Goal: Complete application form

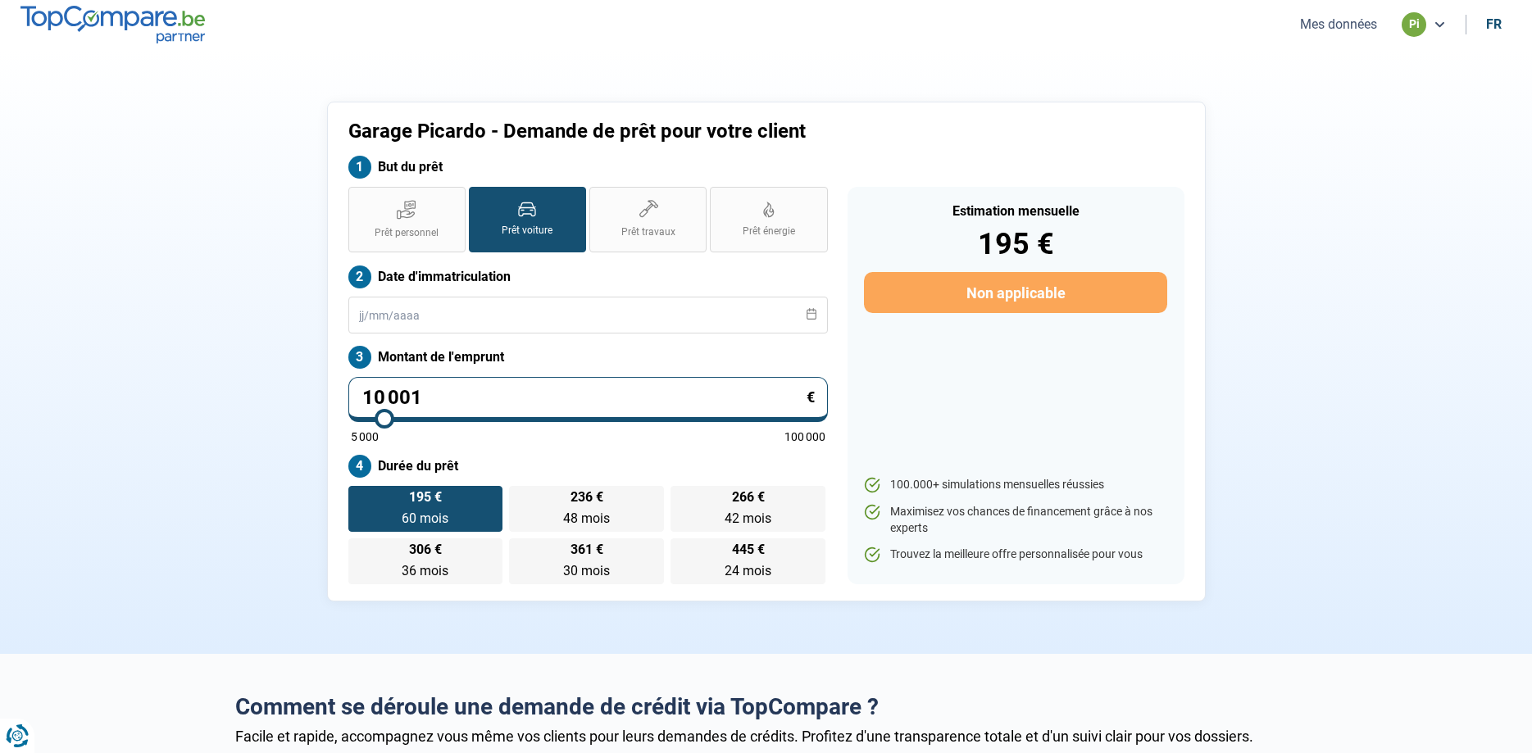
click at [1334, 34] on ul "Mes données pi fr" at bounding box center [1398, 24] width 226 height 25
click at [1334, 30] on button "Mes données" at bounding box center [1338, 24] width 87 height 17
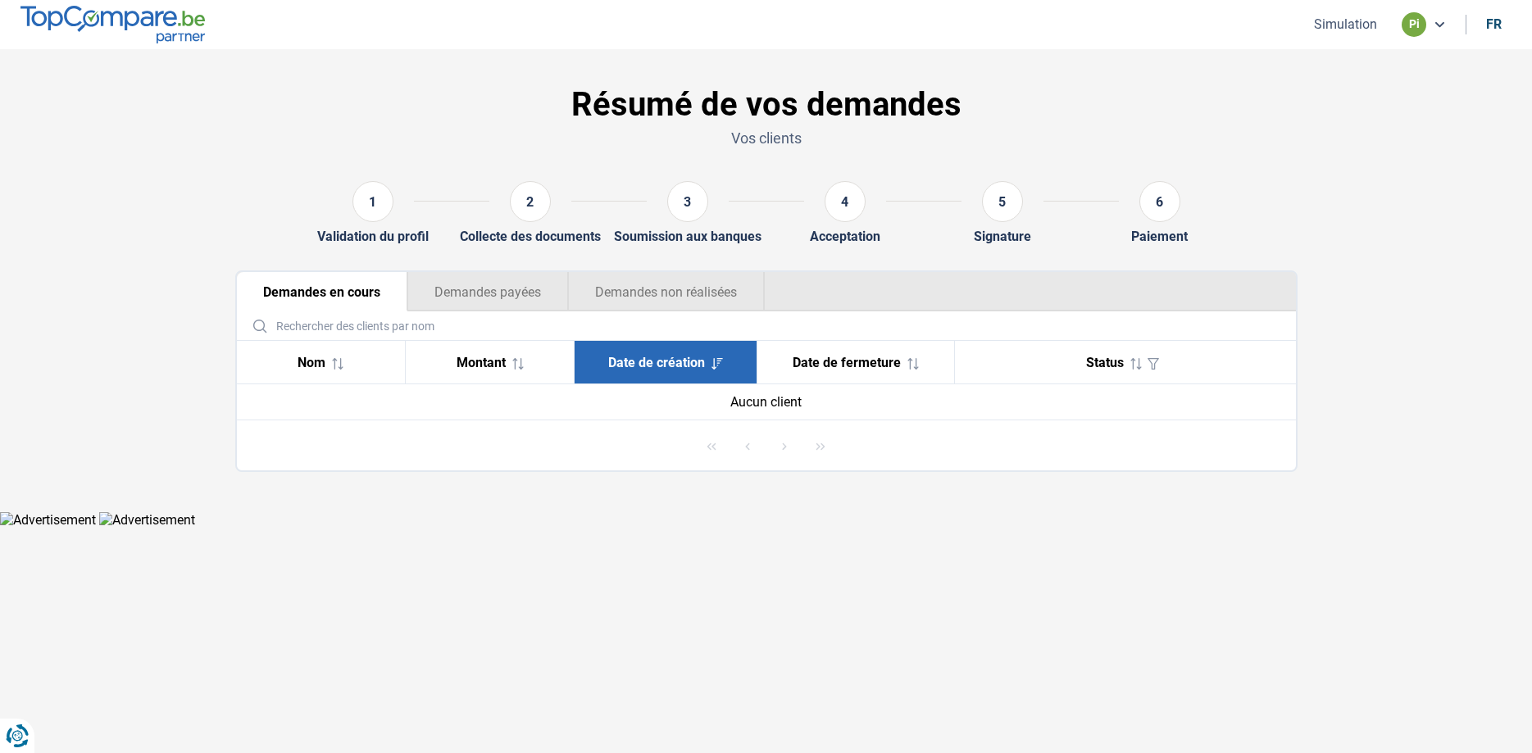
click at [452, 294] on button "Demandes payées" at bounding box center [487, 291] width 161 height 39
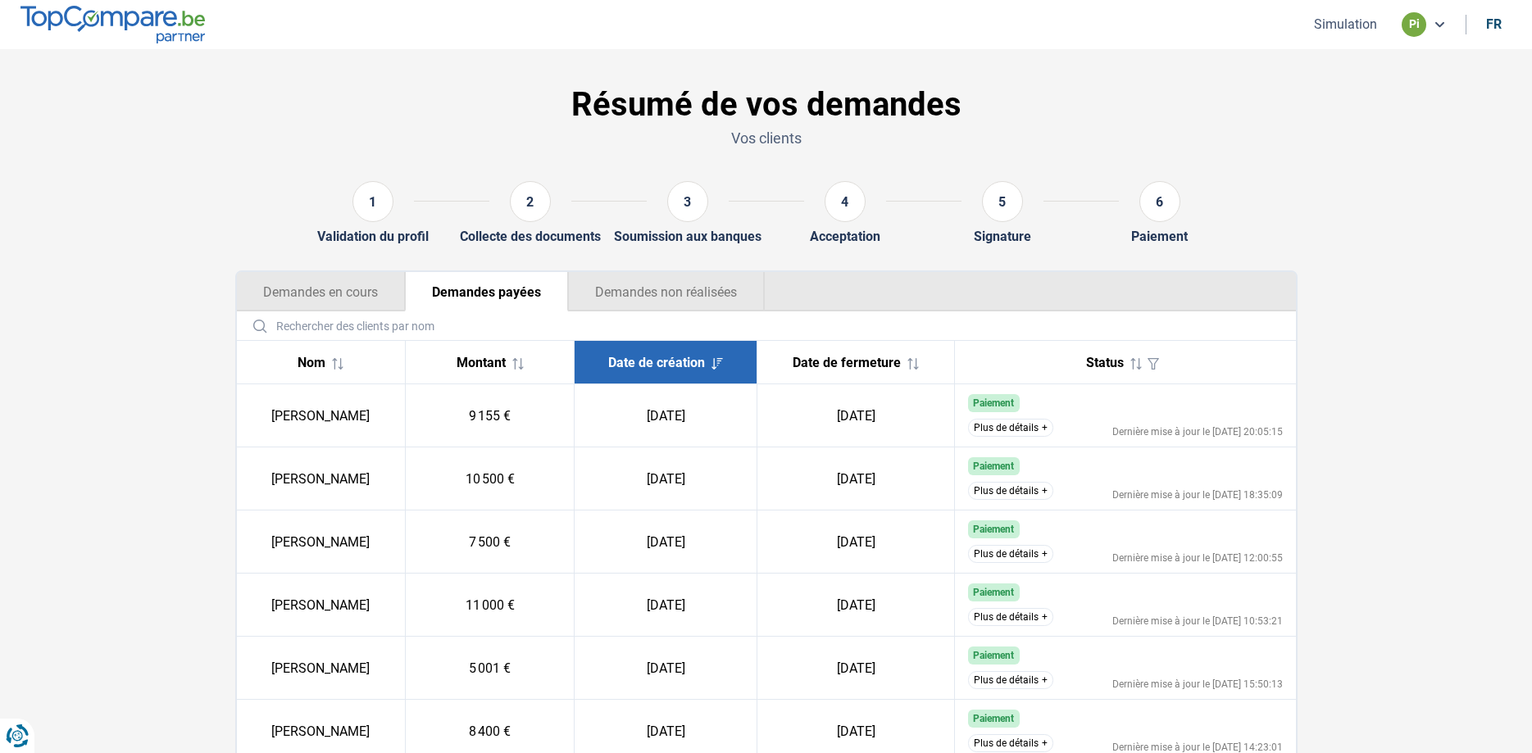
click at [691, 297] on button "Demandes non réalisées" at bounding box center [666, 291] width 197 height 39
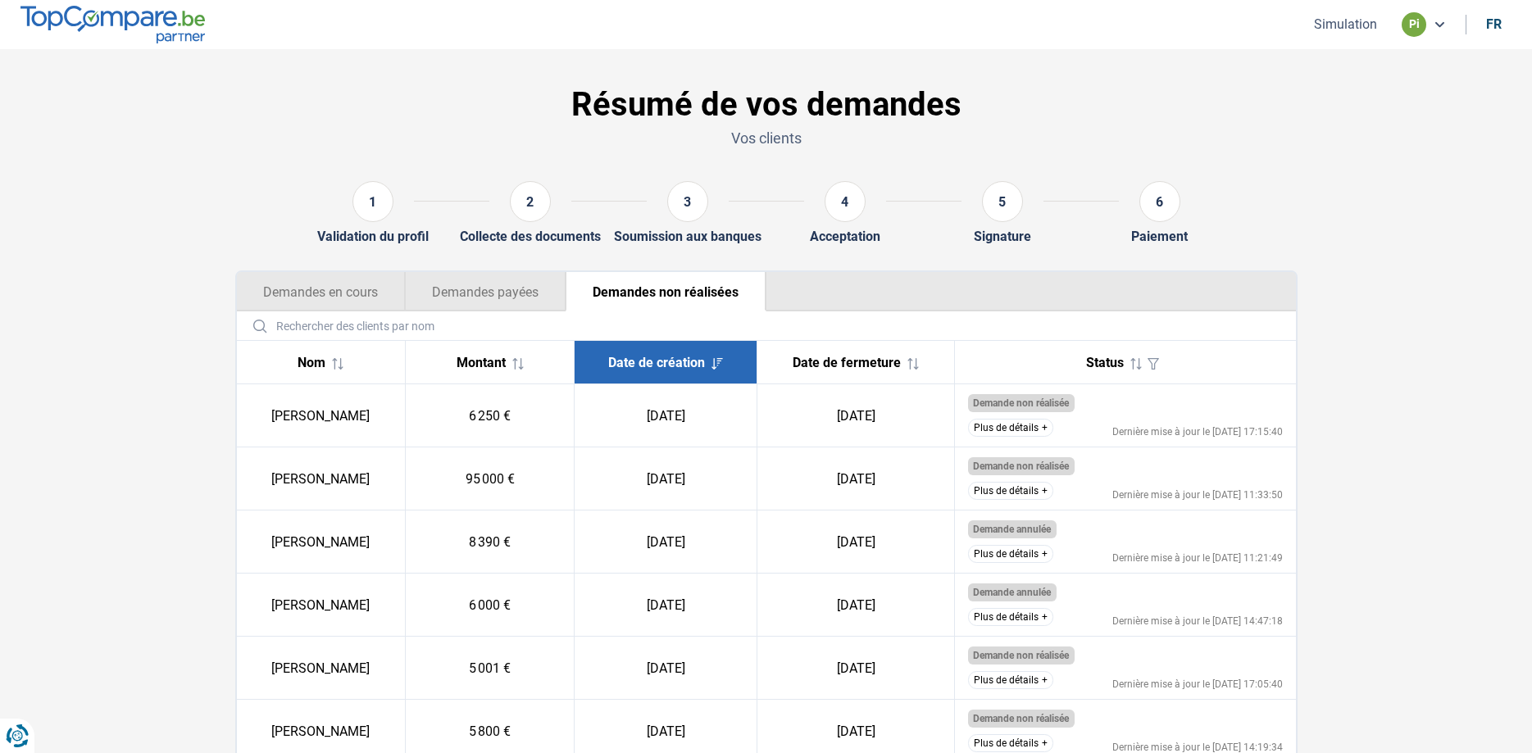
click at [995, 428] on button "Plus de détails" at bounding box center [1010, 428] width 85 height 18
